Goal: Information Seeking & Learning: Learn about a topic

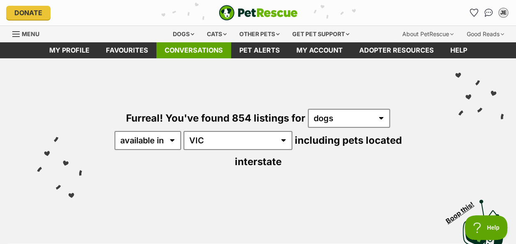
click at [184, 51] on link "Conversations" at bounding box center [194, 50] width 75 height 16
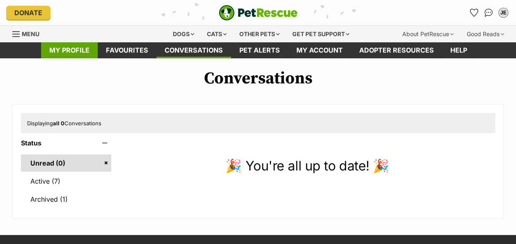
click at [88, 51] on link "My profile" at bounding box center [69, 50] width 57 height 16
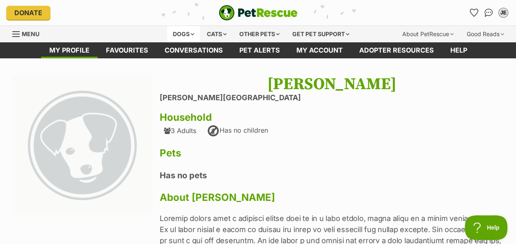
click at [187, 34] on div "Dogs" at bounding box center [183, 34] width 33 height 16
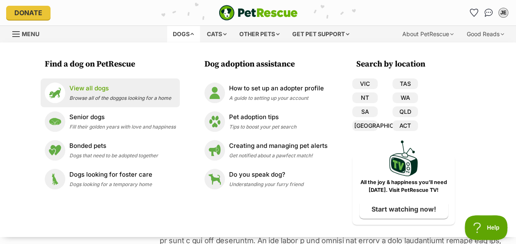
click at [89, 95] on span "Browse all of the doggos looking for a home" at bounding box center [120, 98] width 102 height 6
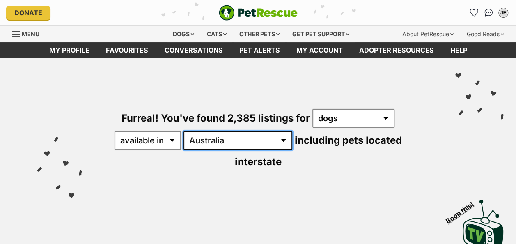
click at [235, 140] on select "Australia ACT NSW NT QLD SA TAS VIC WA" at bounding box center [238, 140] width 109 height 19
select select "VIC"
click at [185, 131] on select "Australia ACT NSW NT QLD SA TAS VIC WA" at bounding box center [238, 140] width 109 height 19
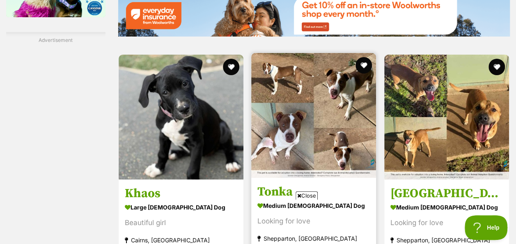
scroll to position [1479, 0]
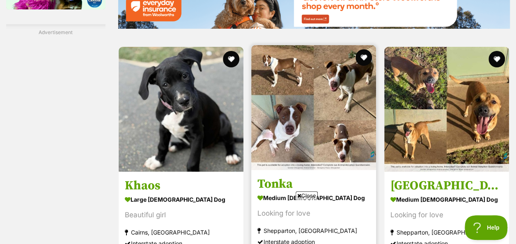
click at [329, 99] on img at bounding box center [313, 107] width 125 height 125
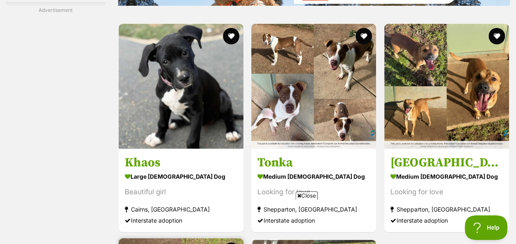
scroll to position [1584, 0]
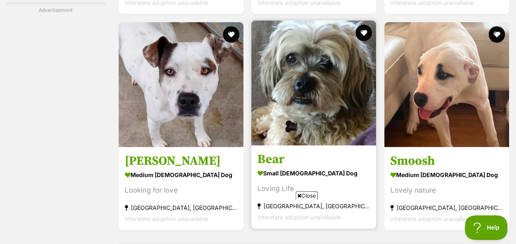
scroll to position [1520, 0]
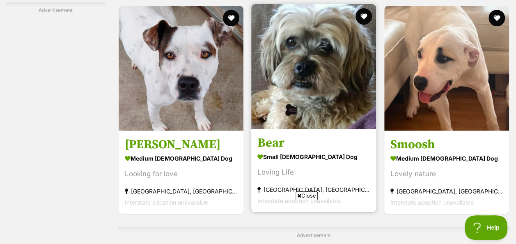
click at [279, 151] on strong "small [DEMOGRAPHIC_DATA] Dog" at bounding box center [314, 157] width 113 height 12
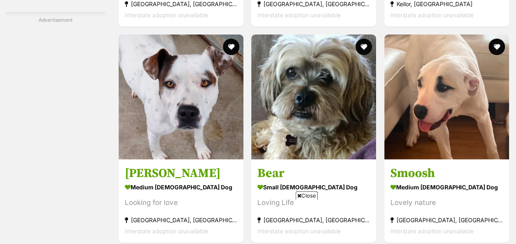
scroll to position [1633, 0]
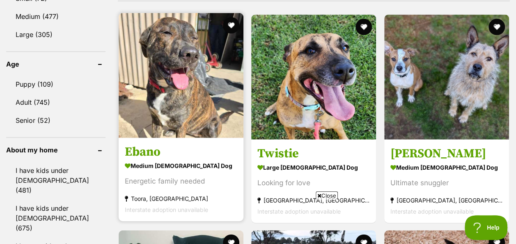
scroll to position [863, 0]
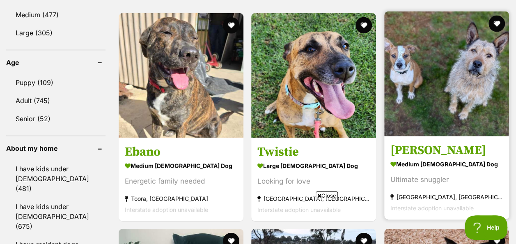
click at [431, 136] on link "Norman Nerf medium male Dog Ultimate snuggler Bannockburn, VIC Interstate adopt…" at bounding box center [447, 177] width 125 height 83
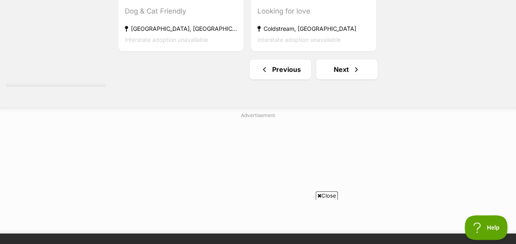
scroll to position [2095, 0]
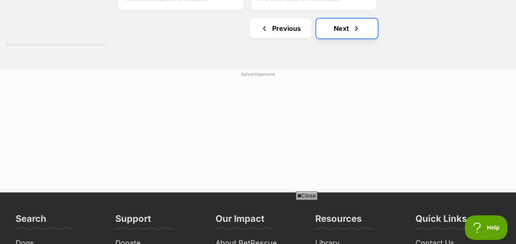
click at [344, 18] on link "Next" at bounding box center [347, 28] width 62 height 20
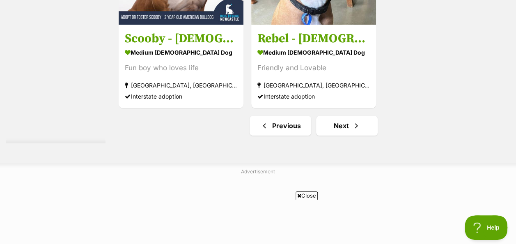
scroll to position [1931, 0]
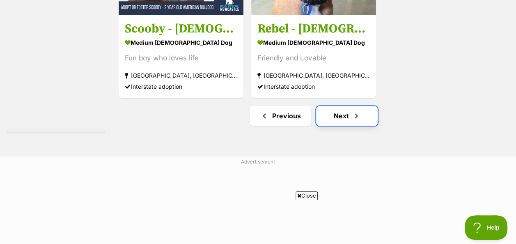
click at [337, 106] on link "Next" at bounding box center [347, 116] width 62 height 20
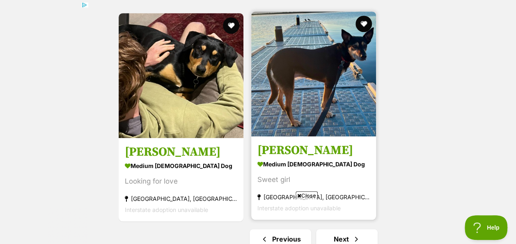
scroll to position [1972, 0]
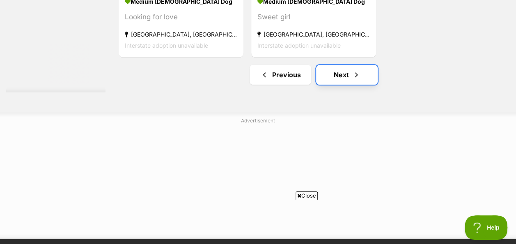
click at [339, 65] on link "Next" at bounding box center [347, 75] width 62 height 20
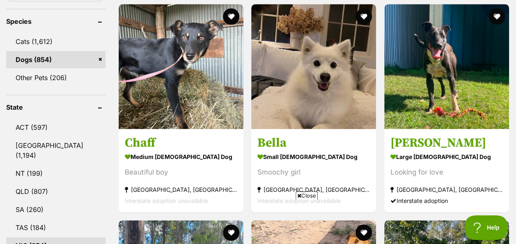
scroll to position [370, 0]
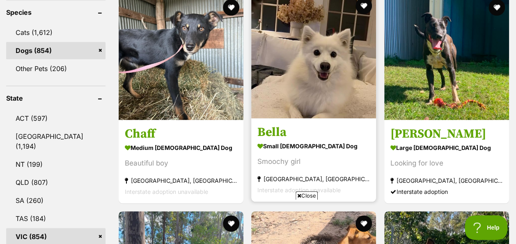
click at [277, 124] on h3 "Bella" at bounding box center [314, 132] width 113 height 16
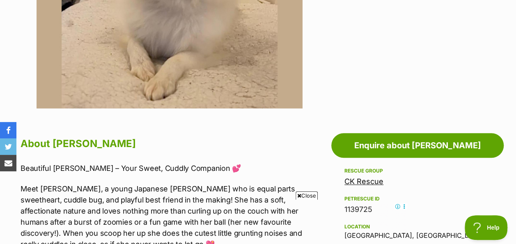
scroll to position [82, 0]
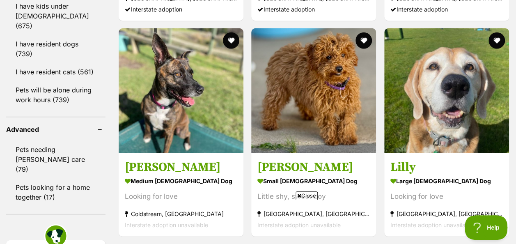
scroll to position [1109, 0]
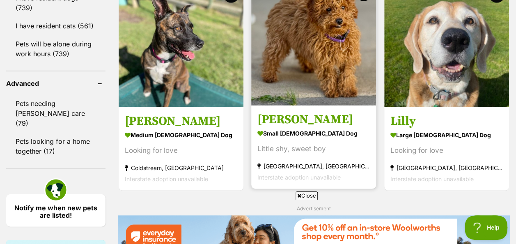
click at [271, 112] on h3 "Quade" at bounding box center [314, 120] width 113 height 16
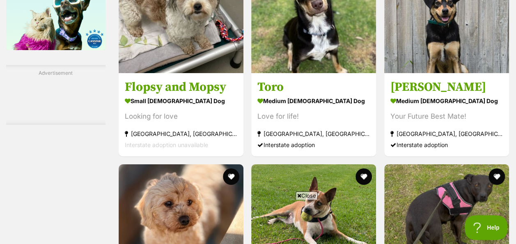
scroll to position [1556, 0]
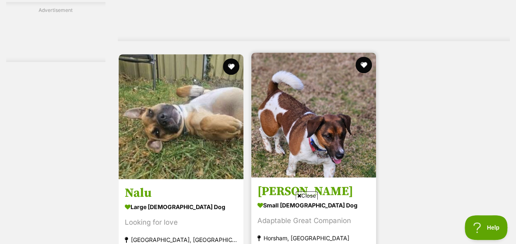
scroll to position [1808, 0]
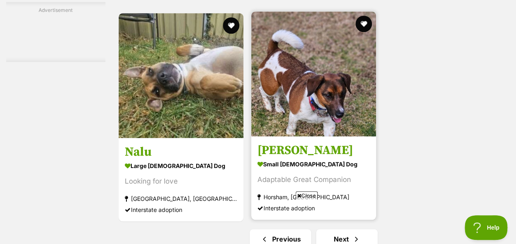
click at [278, 142] on h3 "[PERSON_NAME]" at bounding box center [314, 150] width 113 height 16
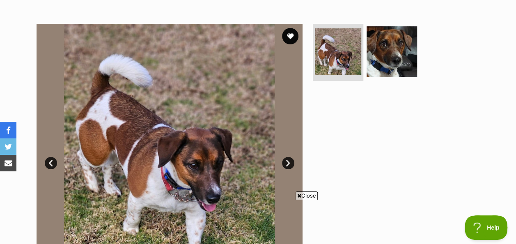
scroll to position [82, 0]
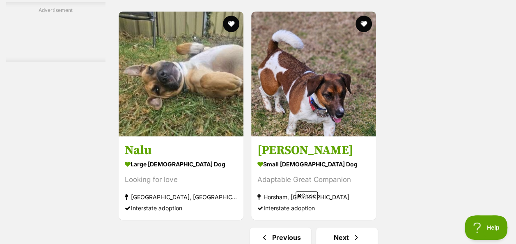
scroll to position [1850, 0]
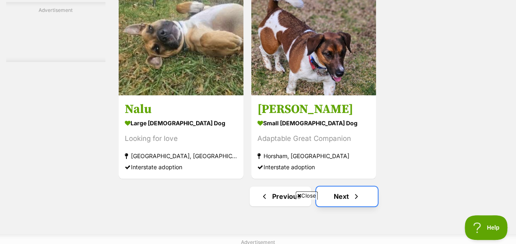
click at [343, 187] on link "Next" at bounding box center [347, 197] width 62 height 20
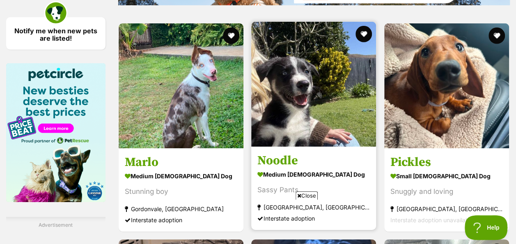
scroll to position [1274, 0]
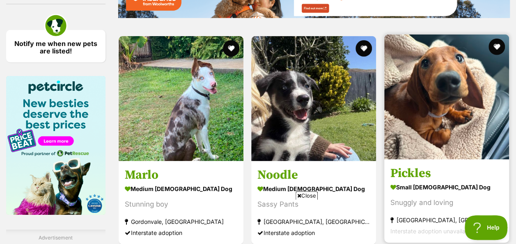
click at [414, 181] on strong "small [DEMOGRAPHIC_DATA] Dog" at bounding box center [447, 187] width 113 height 12
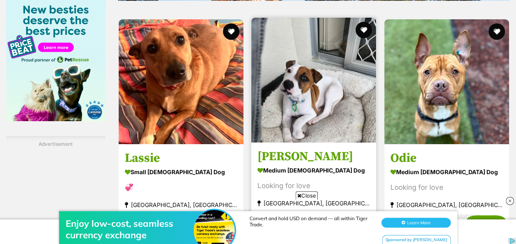
scroll to position [1397, 0]
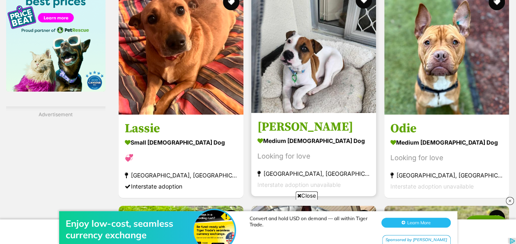
click at [269, 119] on h3 "[PERSON_NAME]" at bounding box center [314, 127] width 113 height 16
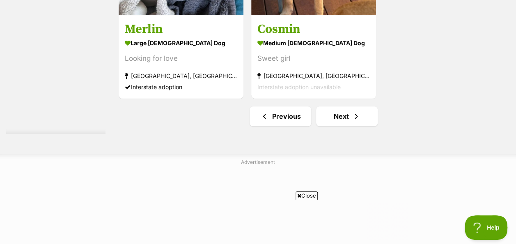
scroll to position [1931, 0]
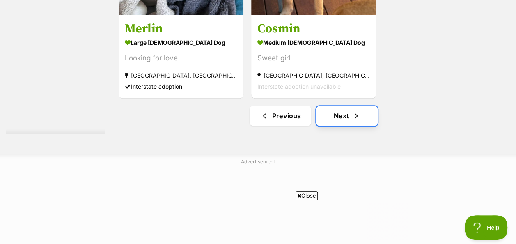
click at [343, 106] on link "Next" at bounding box center [347, 116] width 62 height 20
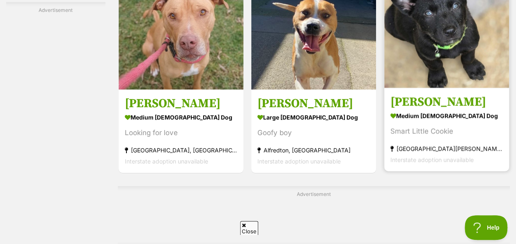
click at [408, 110] on strong "medium [DEMOGRAPHIC_DATA] Dog" at bounding box center [447, 116] width 113 height 12
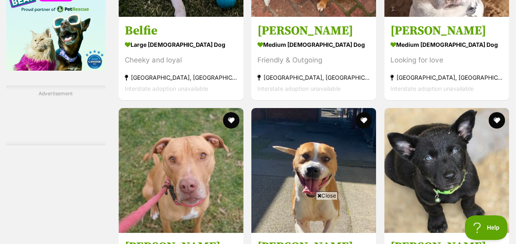
scroll to position [1440, 0]
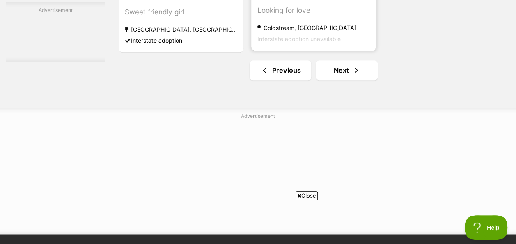
scroll to position [2054, 0]
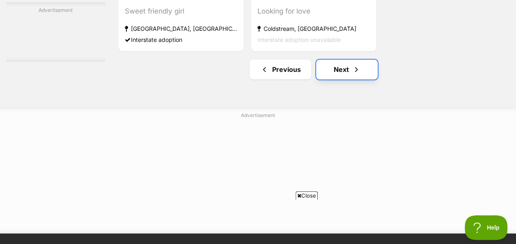
click at [339, 60] on link "Next" at bounding box center [347, 70] width 62 height 20
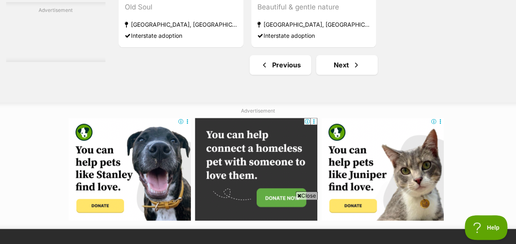
scroll to position [1972, 0]
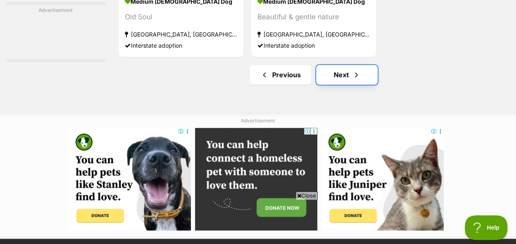
click at [341, 65] on link "Next" at bounding box center [347, 75] width 62 height 20
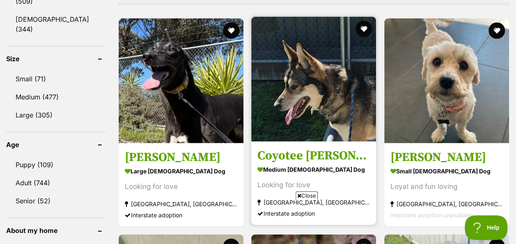
scroll to position [822, 0]
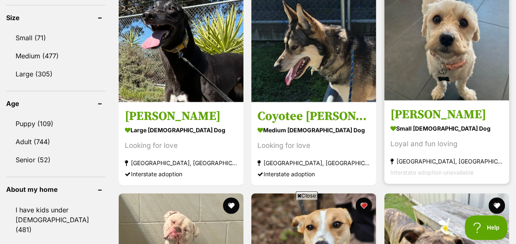
click at [409, 107] on h3 "[PERSON_NAME]" at bounding box center [447, 115] width 113 height 16
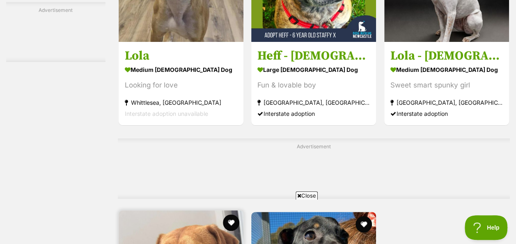
scroll to position [1721, 0]
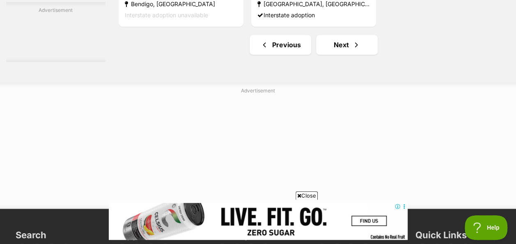
scroll to position [2095, 0]
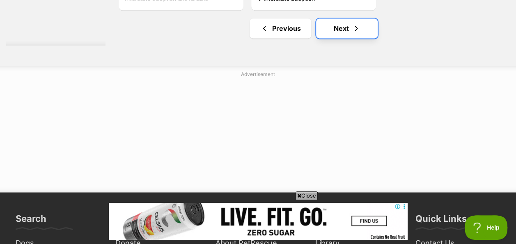
click at [339, 18] on link "Next" at bounding box center [347, 28] width 62 height 20
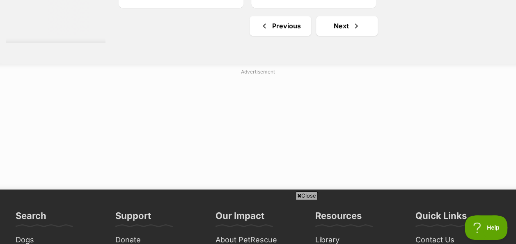
scroll to position [1972, 0]
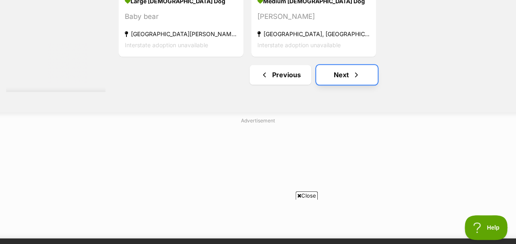
click at [340, 65] on link "Next" at bounding box center [347, 75] width 62 height 20
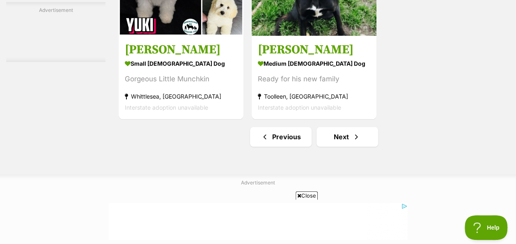
scroll to position [1972, 0]
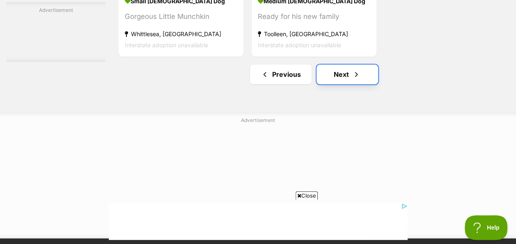
click at [340, 64] on link "Next" at bounding box center [348, 74] width 62 height 20
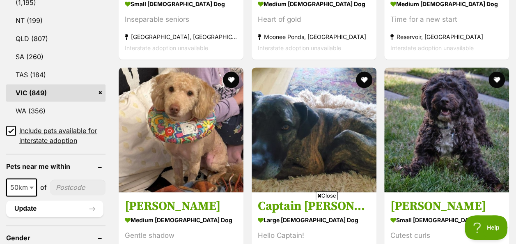
scroll to position [534, 0]
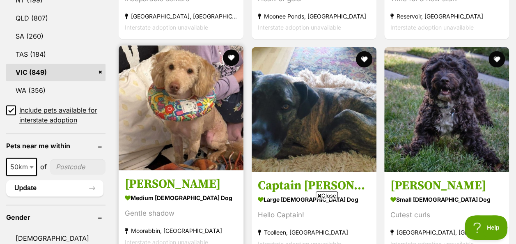
click at [178, 176] on h3 "[PERSON_NAME]" at bounding box center [181, 184] width 113 height 16
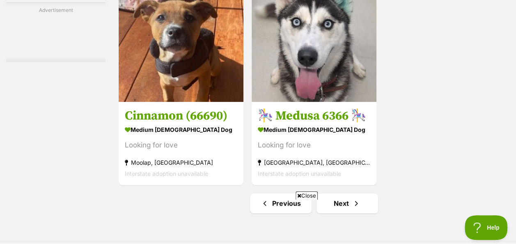
scroll to position [1926, 0]
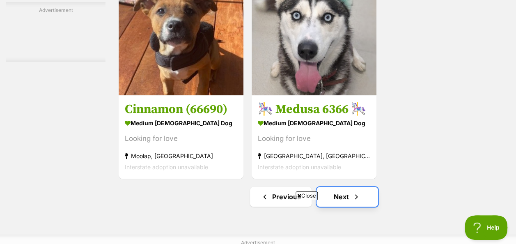
click at [347, 187] on link "Next" at bounding box center [348, 197] width 62 height 20
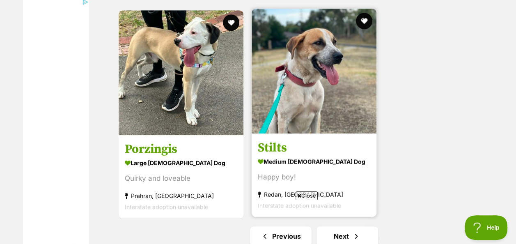
scroll to position [1972, 0]
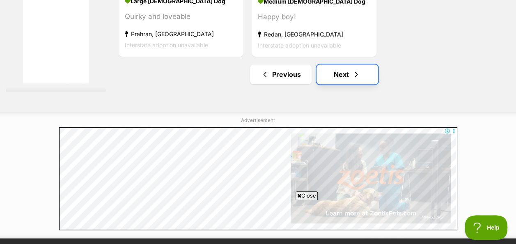
click at [336, 64] on link "Next" at bounding box center [348, 74] width 62 height 20
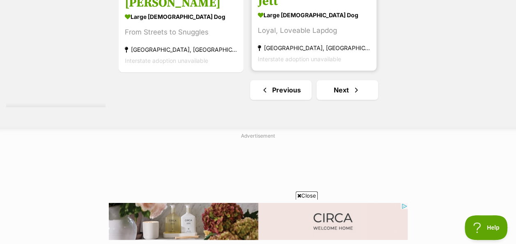
scroll to position [1972, 0]
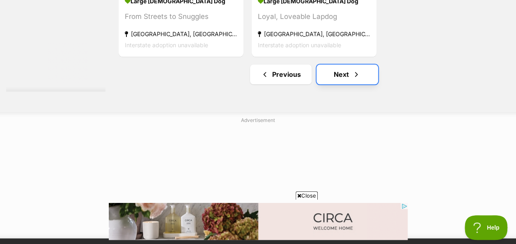
click at [339, 64] on link "Next" at bounding box center [348, 74] width 62 height 20
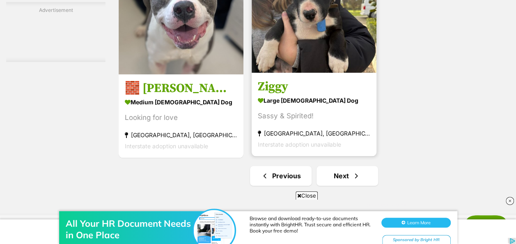
scroll to position [1972, 0]
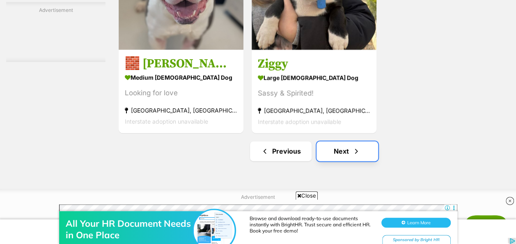
click at [343, 141] on link "Next" at bounding box center [348, 151] width 62 height 20
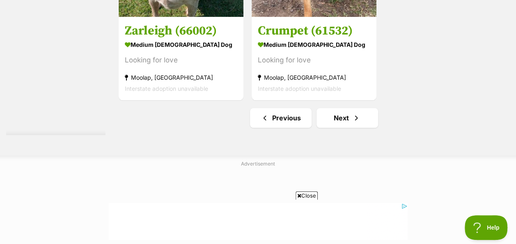
scroll to position [1931, 0]
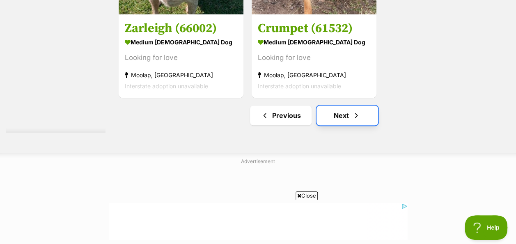
click at [341, 106] on link "Next" at bounding box center [348, 116] width 62 height 20
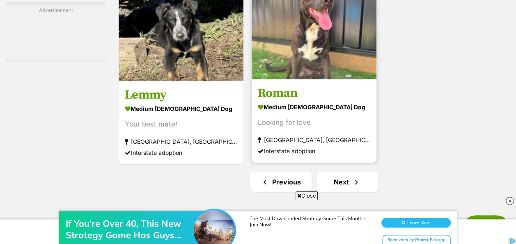
scroll to position [1890, 0]
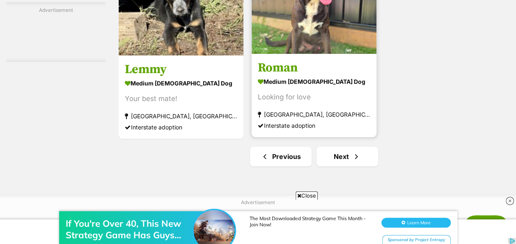
click at [341, 123] on article "Roman medium male Dog Looking for love Rossmore, NSW Interstate adoption" at bounding box center [314, 33] width 127 height 210
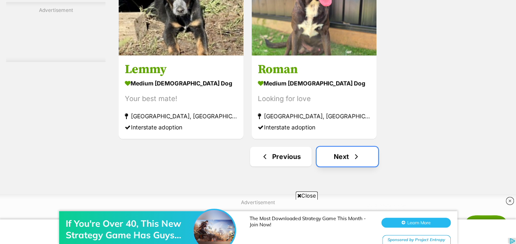
click at [341, 147] on link "Next" at bounding box center [348, 157] width 62 height 20
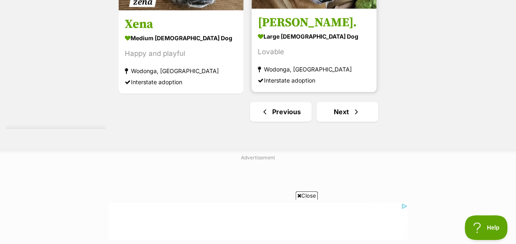
scroll to position [2013, 0]
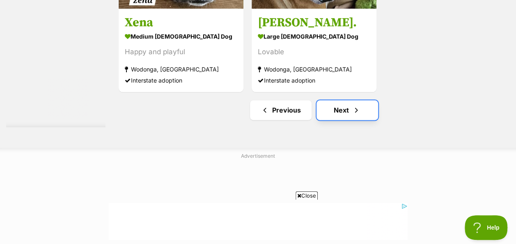
click at [340, 100] on link "Next" at bounding box center [348, 110] width 62 height 20
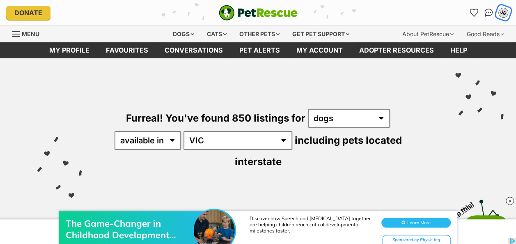
click at [502, 12] on div "JE" at bounding box center [503, 12] width 11 height 11
